Goal: Navigation & Orientation: Find specific page/section

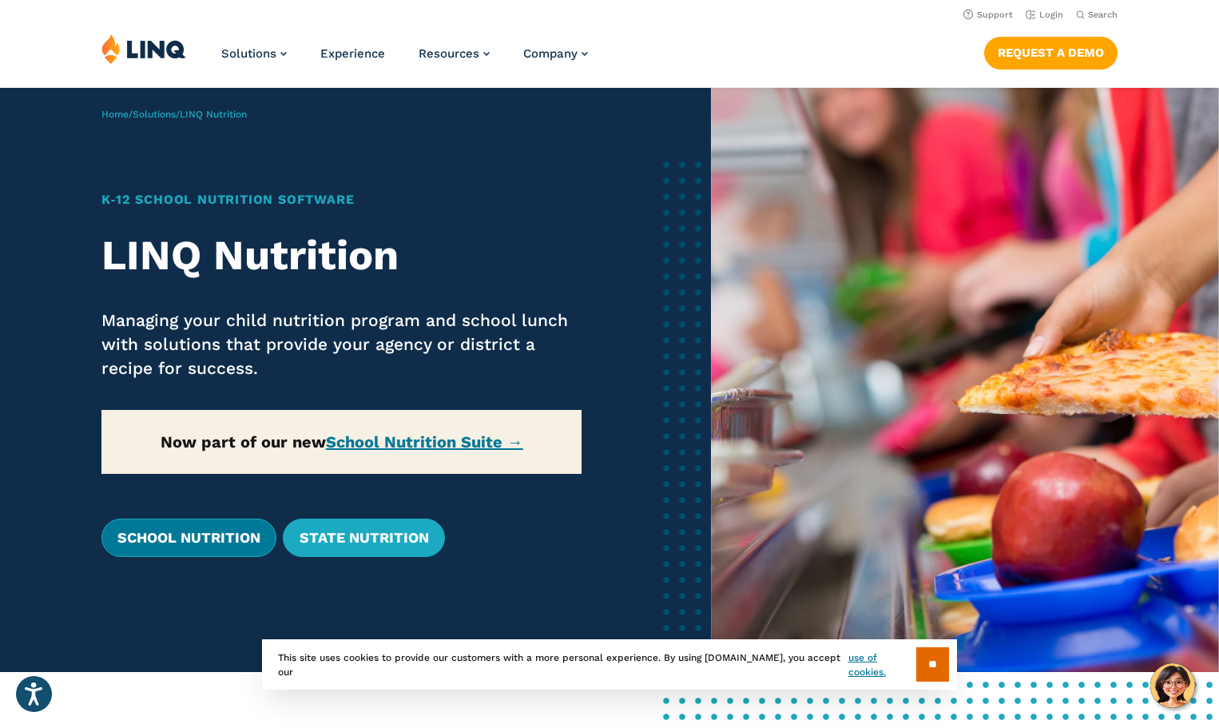
click at [201, 537] on link "School Nutrition" at bounding box center [188, 538] width 175 height 38
